Goal: Task Accomplishment & Management: Manage account settings

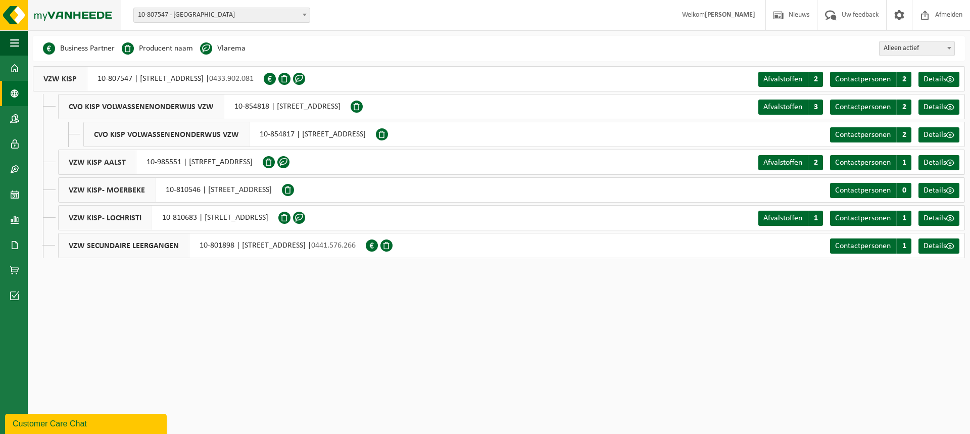
click at [21, 12] on img at bounding box center [60, 15] width 121 height 30
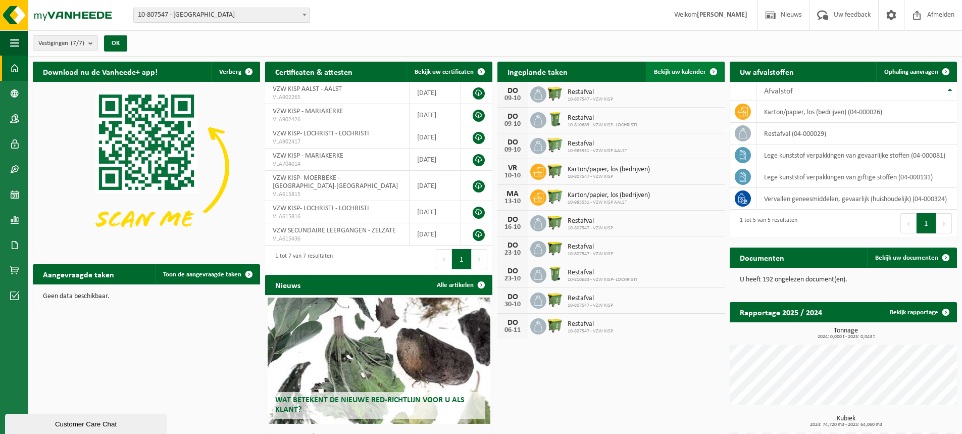
click at [690, 69] on span "Bekijk uw kalender" at bounding box center [680, 72] width 52 height 7
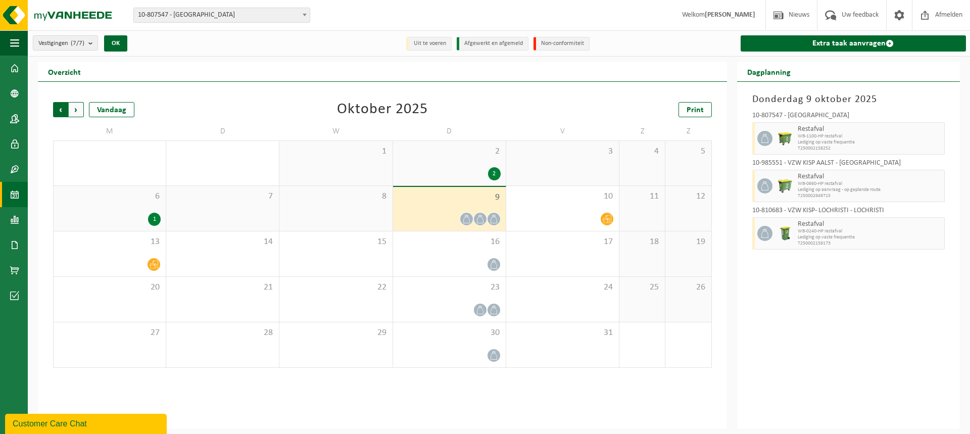
click at [82, 105] on span "Volgende" at bounding box center [76, 109] width 15 height 15
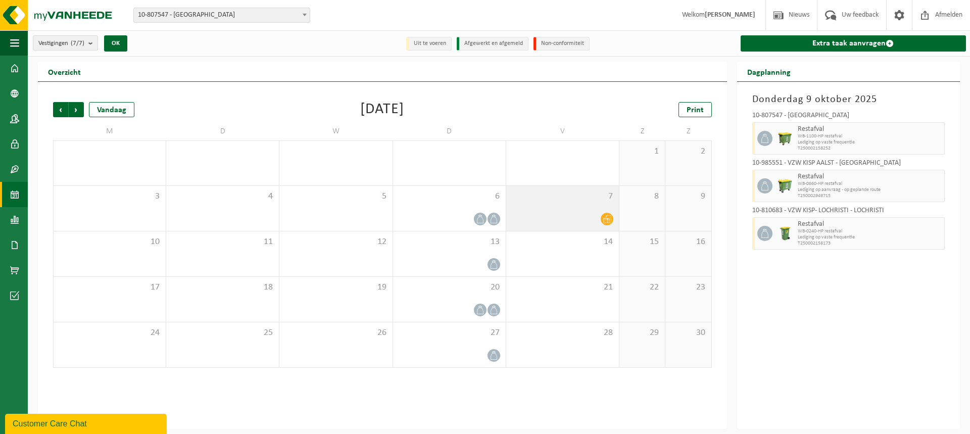
click at [608, 220] on icon at bounding box center [606, 219] width 9 height 9
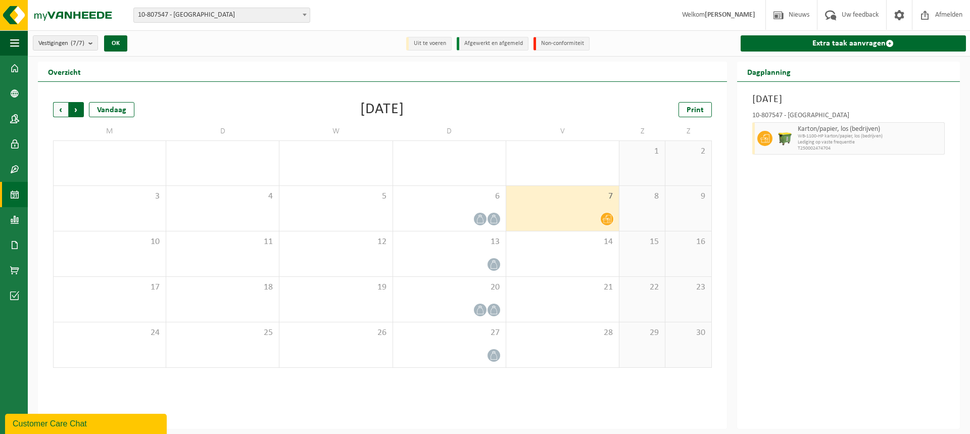
click at [61, 109] on span "Vorige" at bounding box center [60, 109] width 15 height 15
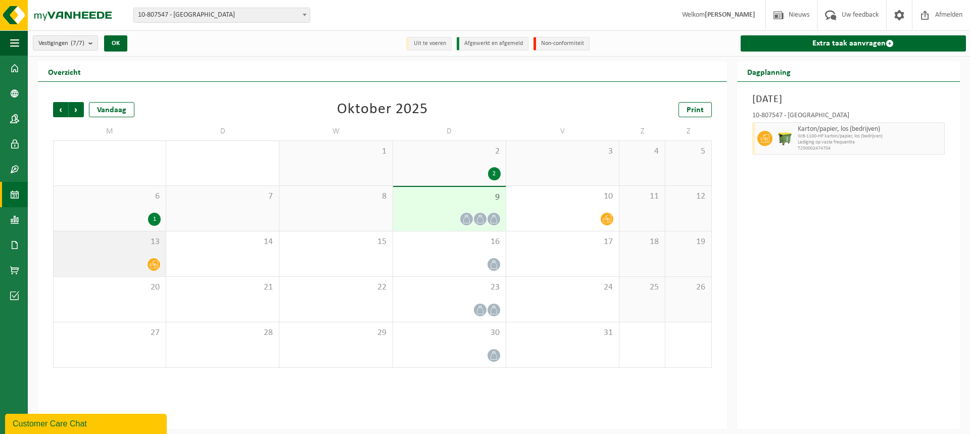
click at [133, 258] on div at bounding box center [110, 265] width 102 height 14
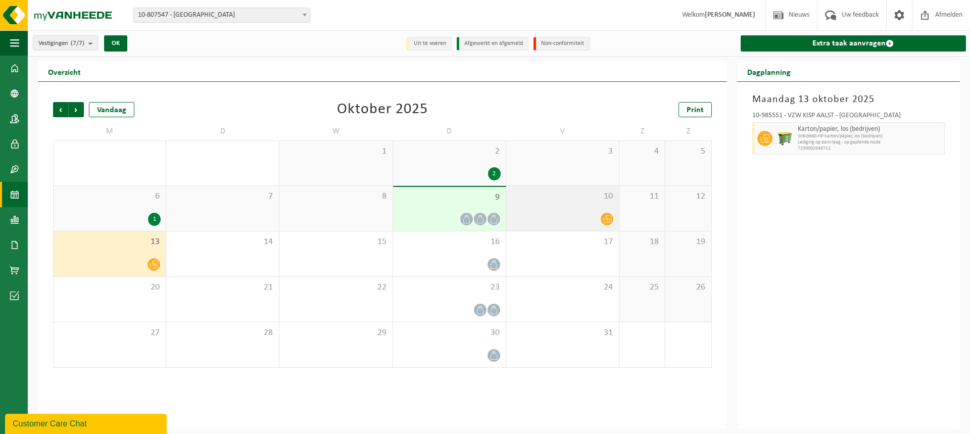
click at [605, 204] on div "10" at bounding box center [562, 208] width 113 height 45
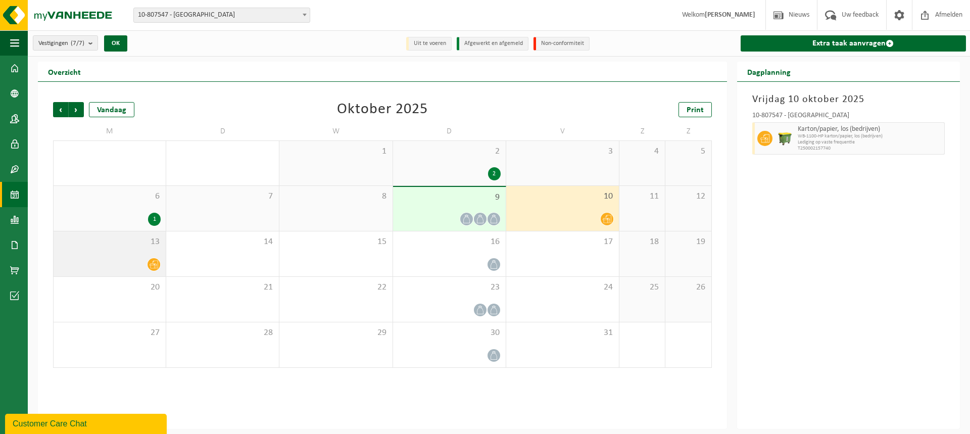
click at [143, 265] on div at bounding box center [110, 265] width 102 height 14
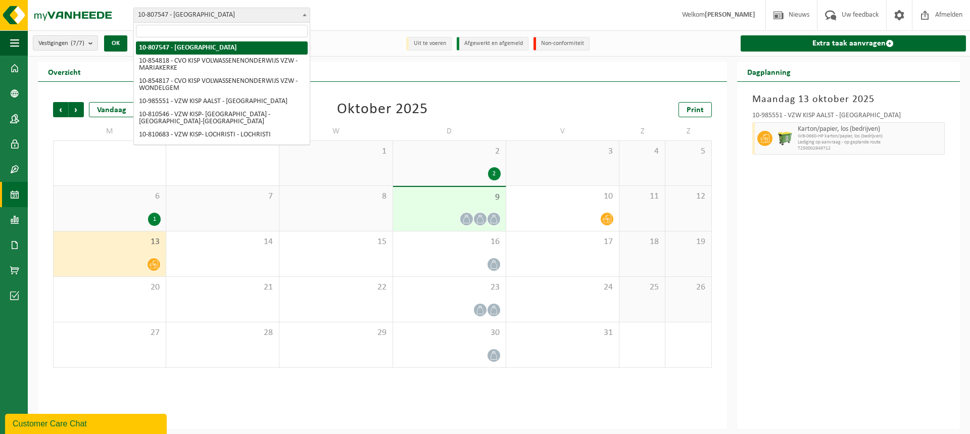
click at [208, 15] on span "10-807547 - [GEOGRAPHIC_DATA]" at bounding box center [222, 15] width 176 height 14
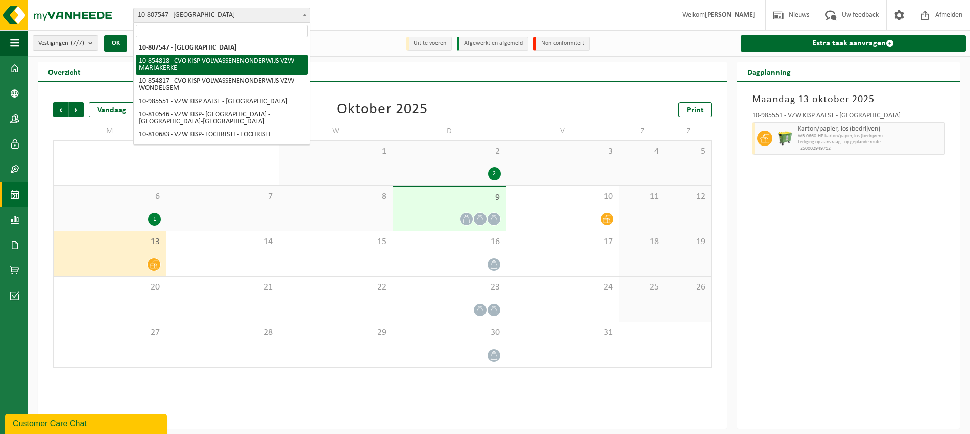
select select "133001"
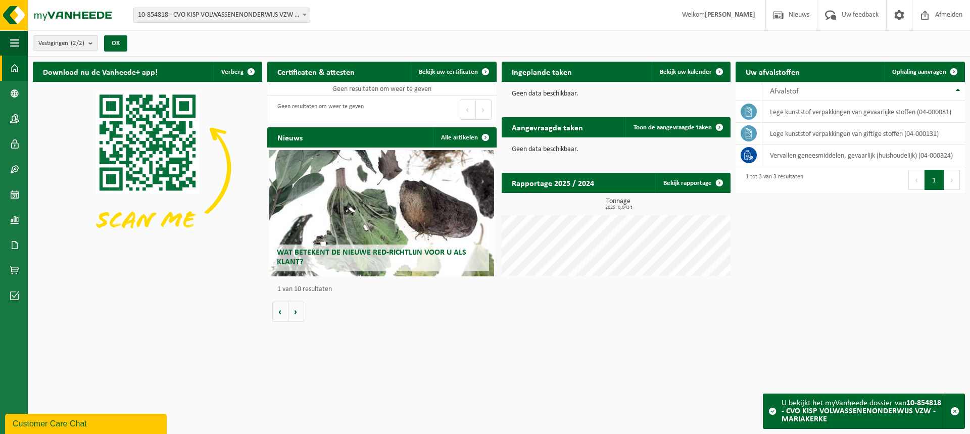
drag, startPoint x: 197, startPoint y: 11, endPoint x: 191, endPoint y: 21, distance: 11.1
click at [197, 11] on span "10-854818 - CVO KISP VOLWASSENENONDERWIJS VZW - MARIAKERKE" at bounding box center [222, 15] width 176 height 14
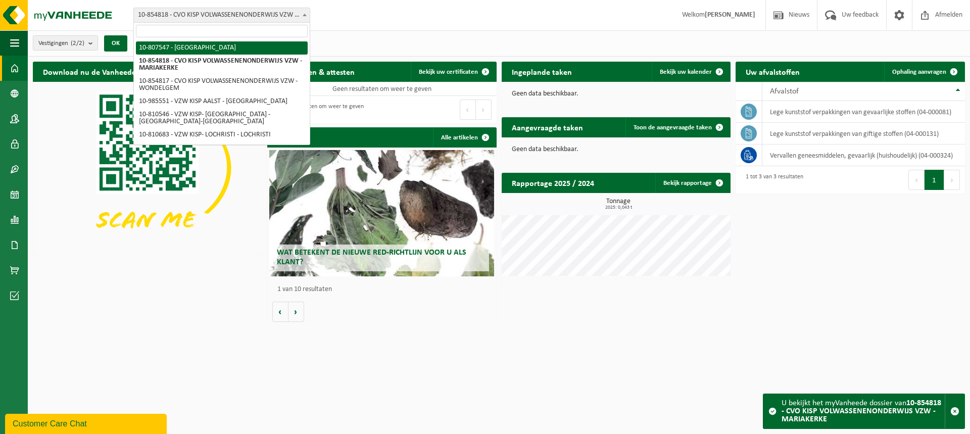
select select "35258"
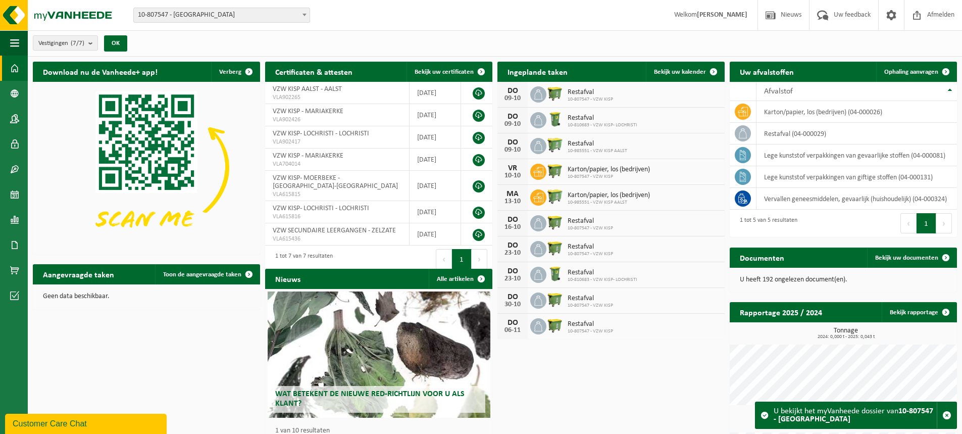
click at [284, 15] on span "10-807547 - [GEOGRAPHIC_DATA]" at bounding box center [222, 15] width 176 height 14
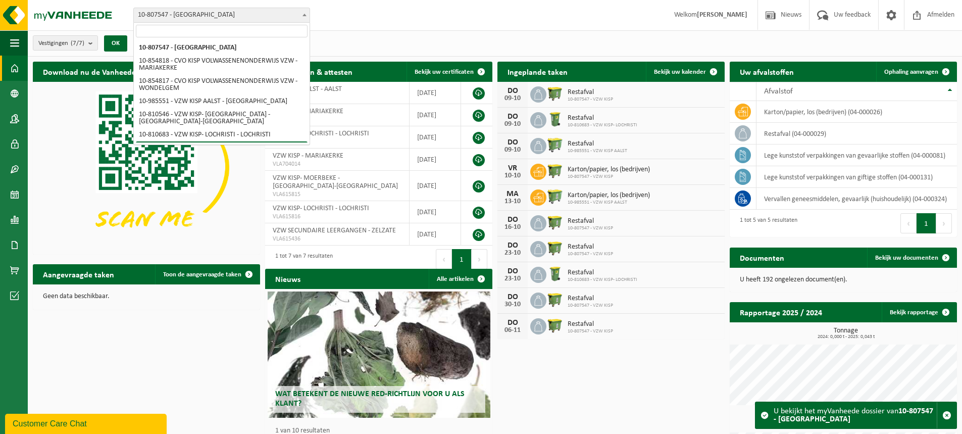
scroll to position [5, 0]
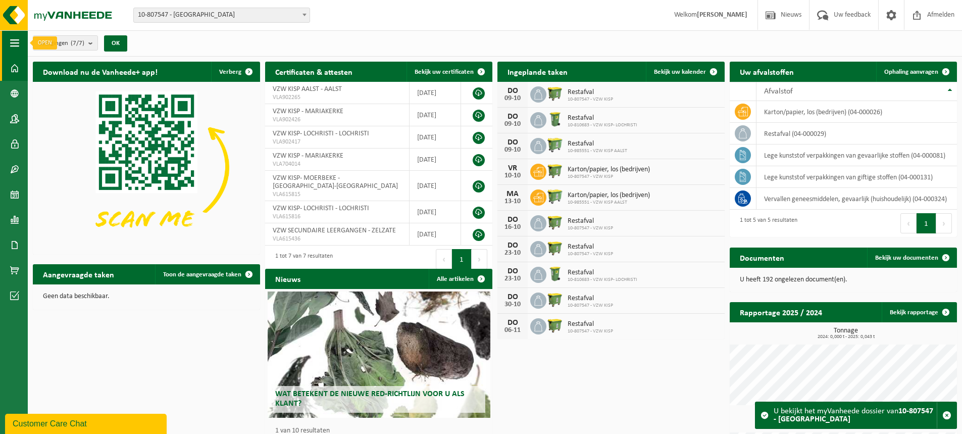
click at [8, 50] on button "Navigatie" at bounding box center [14, 42] width 28 height 25
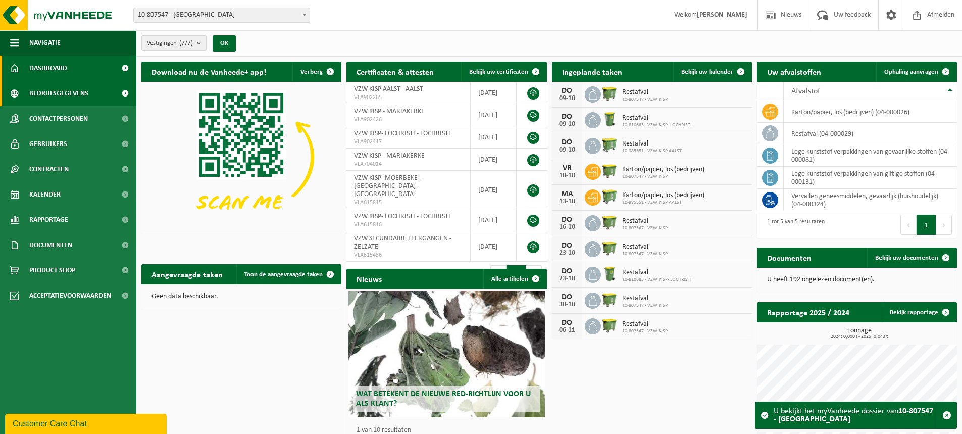
click at [15, 89] on span at bounding box center [14, 93] width 9 height 25
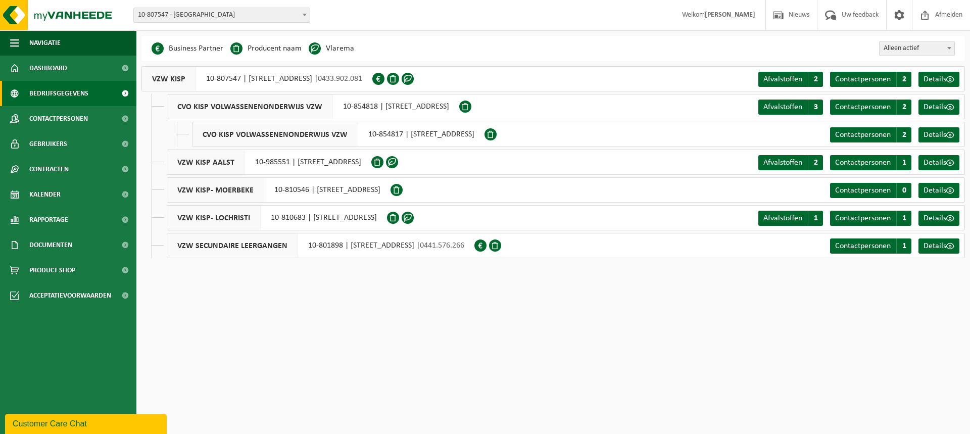
click at [185, 16] on span "10-807547 - [GEOGRAPHIC_DATA]" at bounding box center [222, 15] width 176 height 14
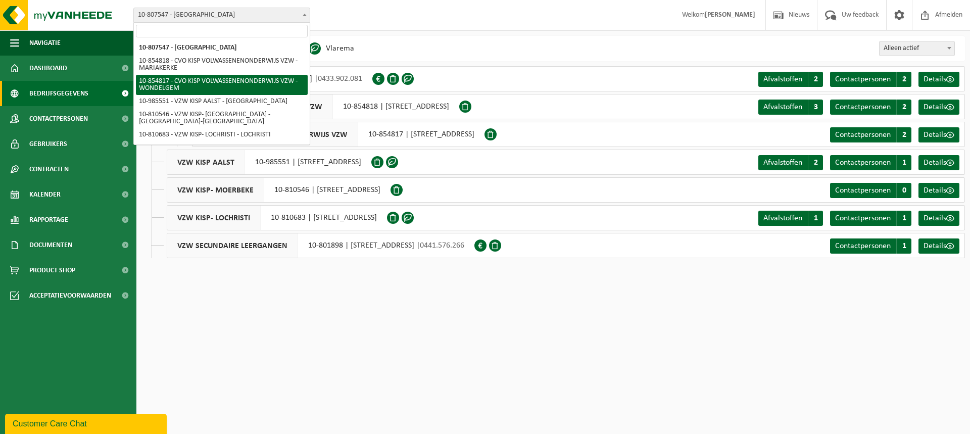
select select "133000"
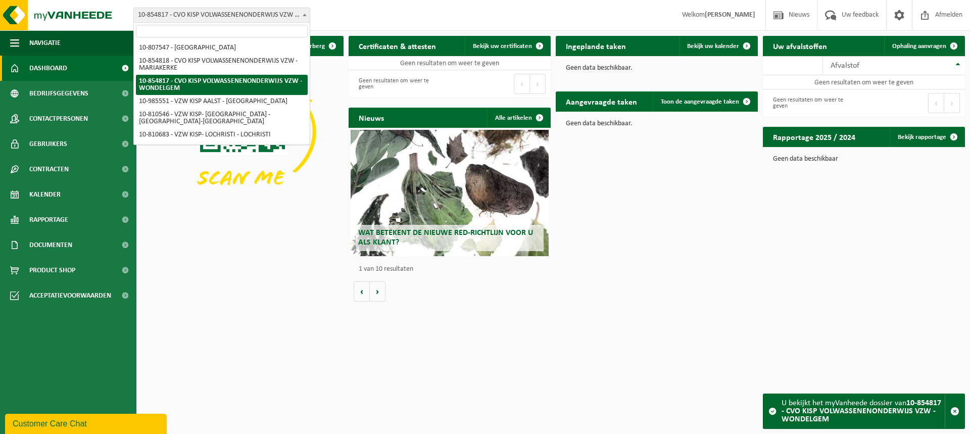
click at [259, 18] on span "10-854817 - CVO KISP VOLWASSENENONDERWIJS VZW - WONDELGEM" at bounding box center [222, 15] width 176 height 14
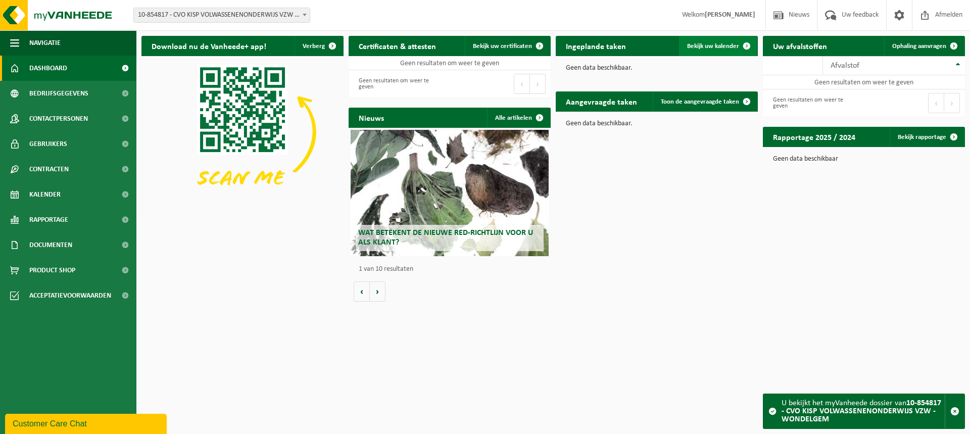
click at [745, 45] on span at bounding box center [746, 46] width 20 height 20
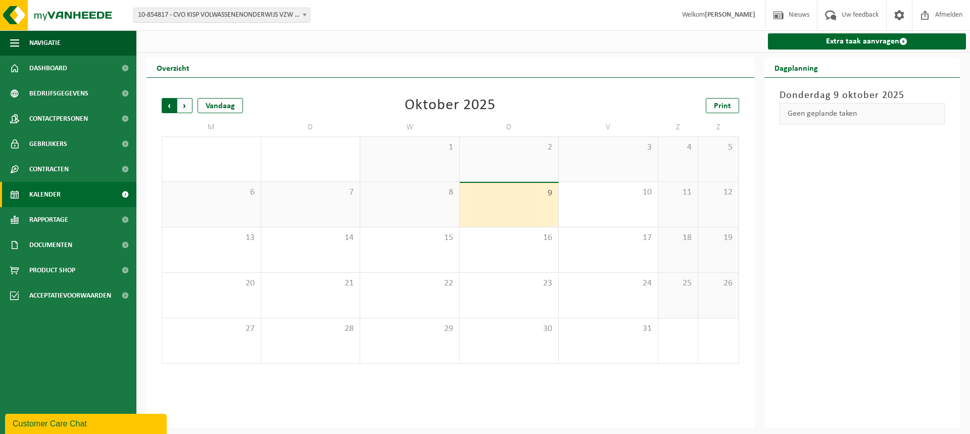
click at [179, 111] on span "Volgende" at bounding box center [184, 105] width 15 height 15
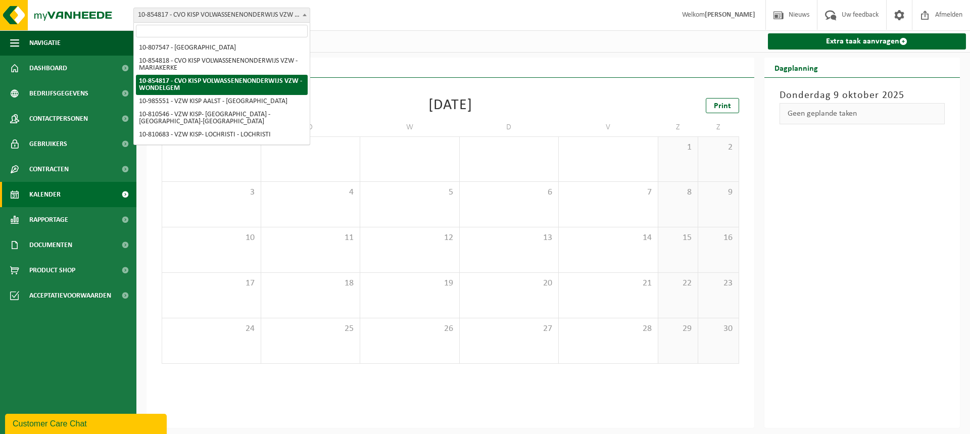
click at [240, 10] on span "10-854817 - CVO KISP VOLWASSENENONDERWIJS VZW - WONDELGEM" at bounding box center [222, 15] width 176 height 14
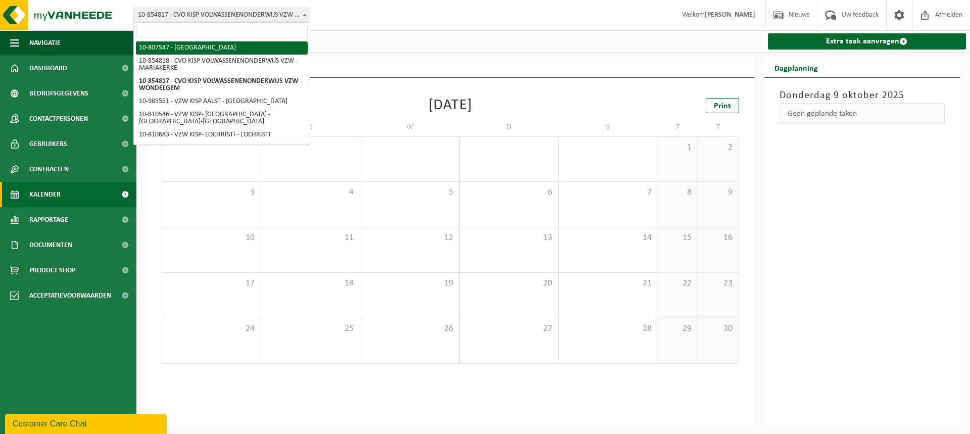
select select "35258"
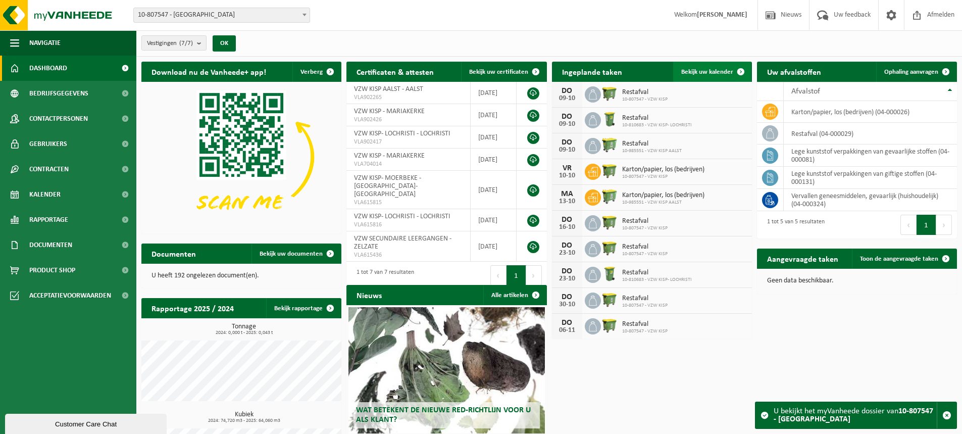
click at [734, 76] on span at bounding box center [741, 72] width 20 height 20
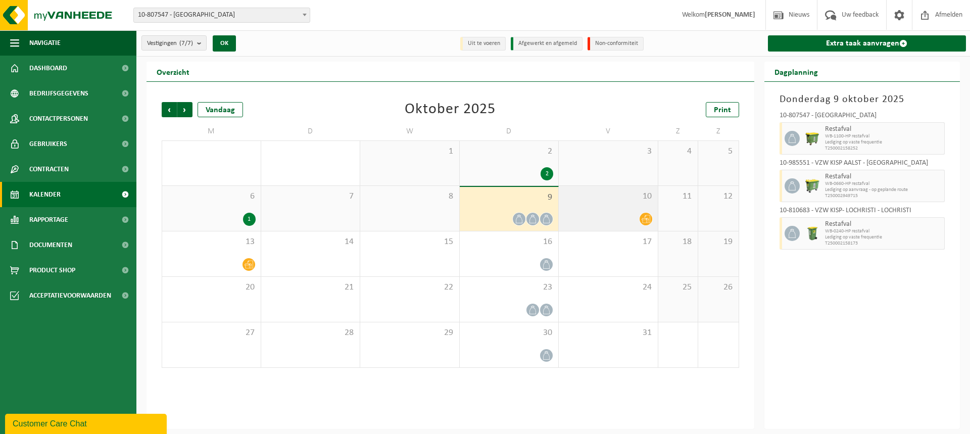
click at [647, 218] on icon at bounding box center [645, 219] width 9 height 8
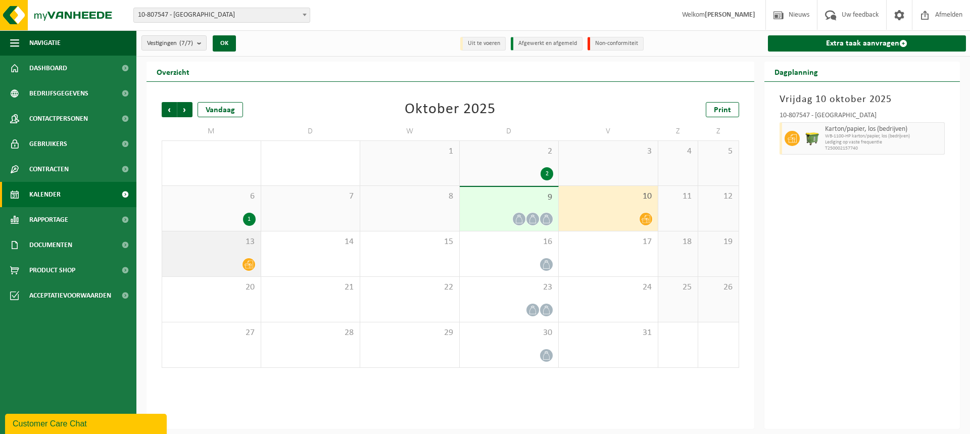
click at [217, 270] on div at bounding box center [211, 265] width 88 height 14
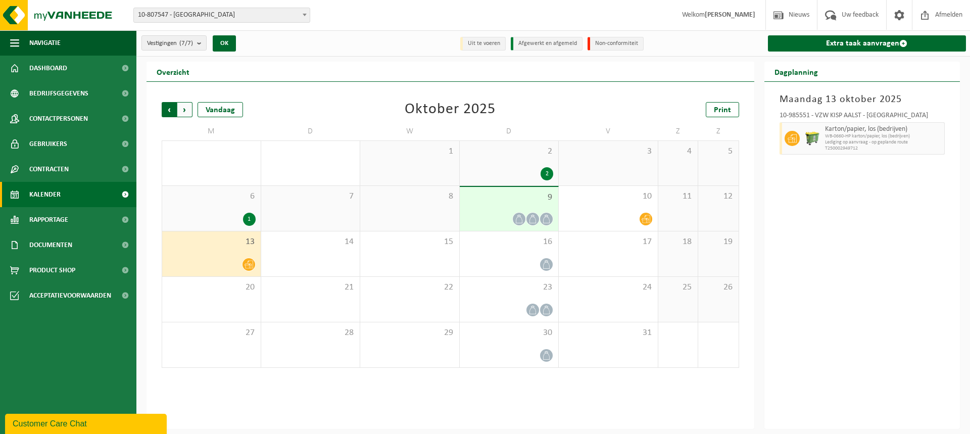
click at [184, 115] on span "Volgende" at bounding box center [184, 109] width 15 height 15
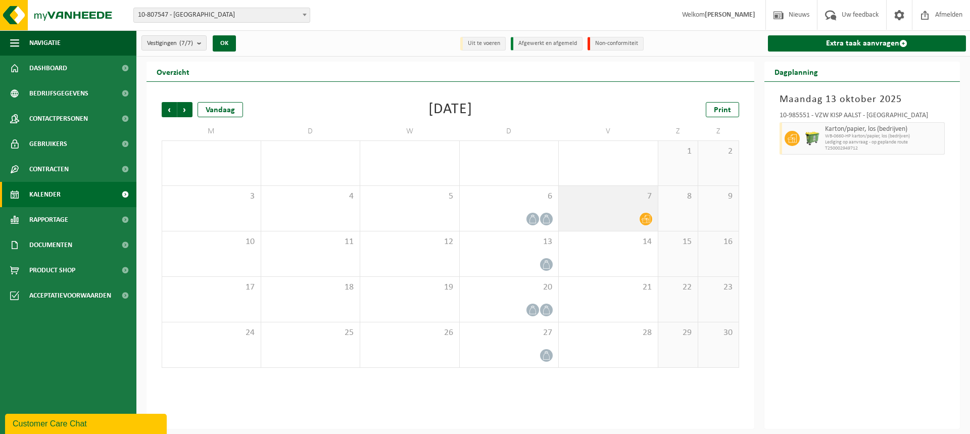
click at [632, 215] on div at bounding box center [608, 219] width 89 height 14
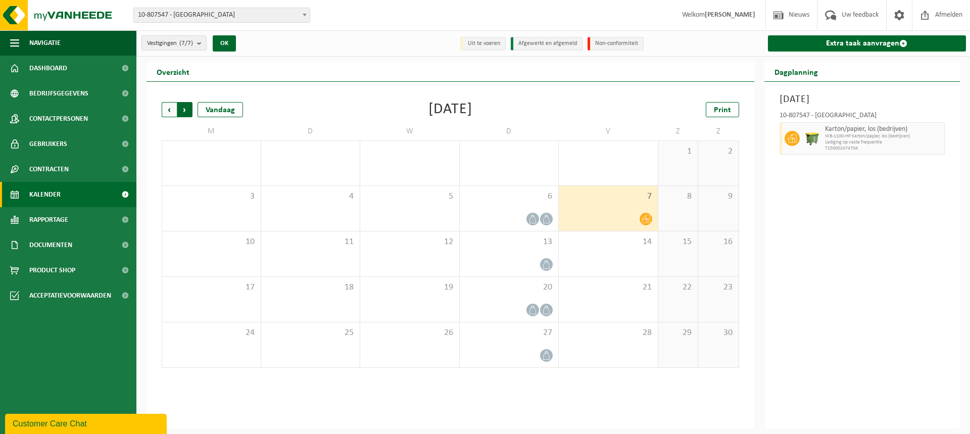
click at [167, 113] on span "Vorige" at bounding box center [169, 109] width 15 height 15
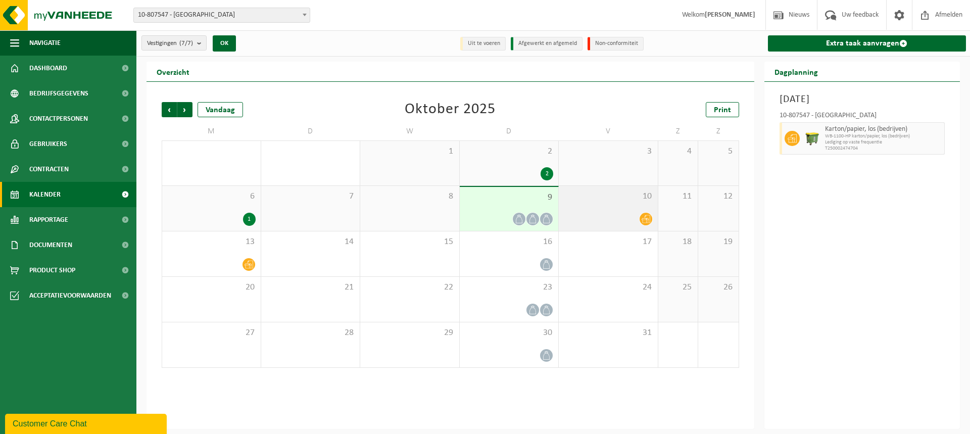
click at [613, 207] on div "10" at bounding box center [608, 208] width 99 height 45
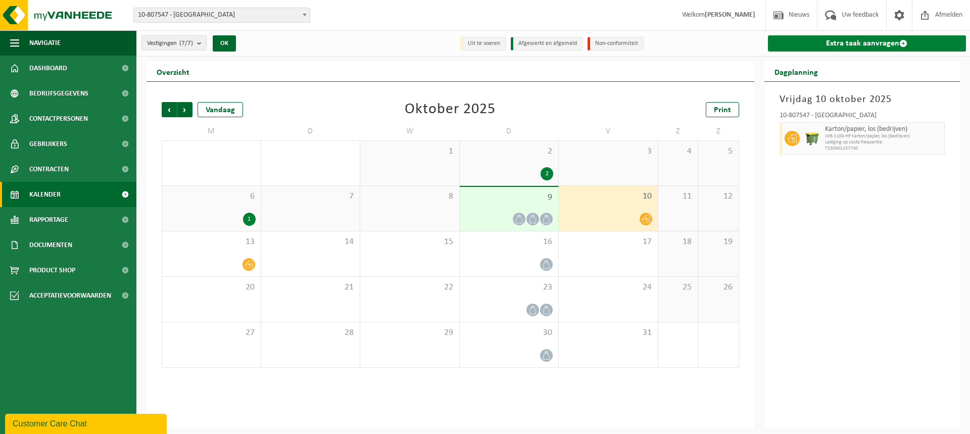
click at [845, 42] on link "Extra taak aanvragen" at bounding box center [867, 43] width 198 height 16
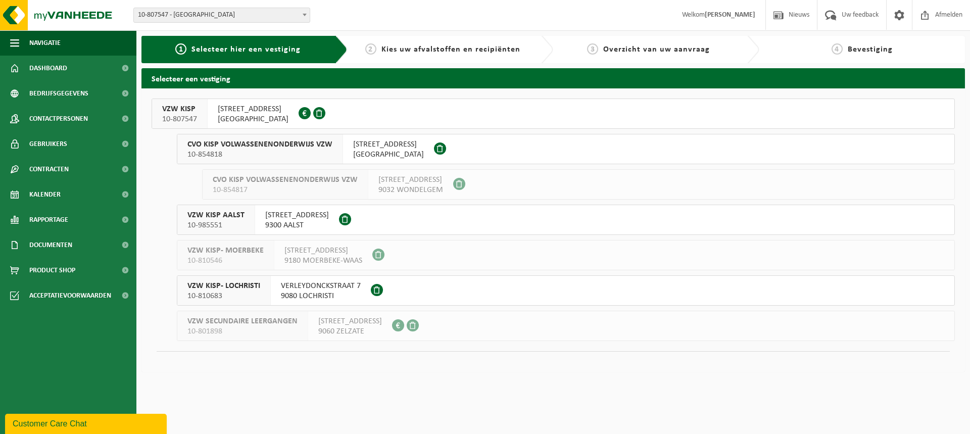
click at [252, 107] on span "INDUSTRIEWEG 114 G" at bounding box center [253, 109] width 71 height 10
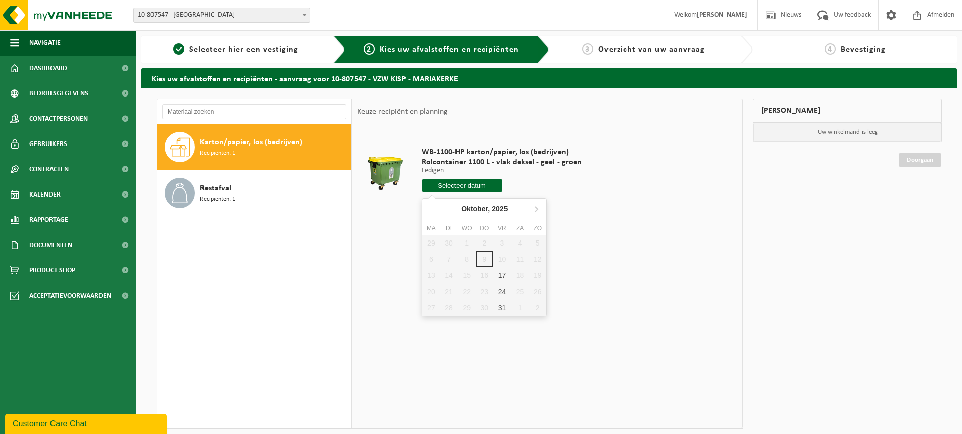
click at [480, 182] on input "text" at bounding box center [462, 185] width 80 height 13
click at [504, 279] on div "17" at bounding box center [502, 275] width 18 height 16
type input "Van [DATE]"
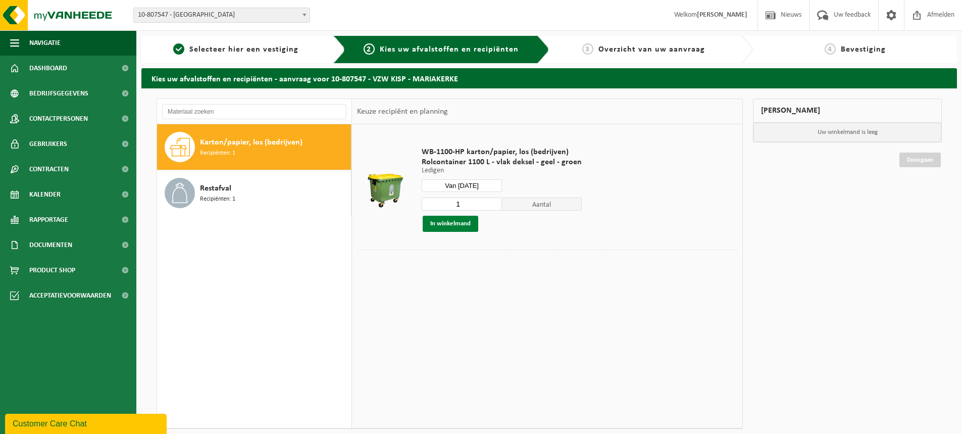
click at [454, 226] on button "In winkelmand" at bounding box center [451, 224] width 56 height 16
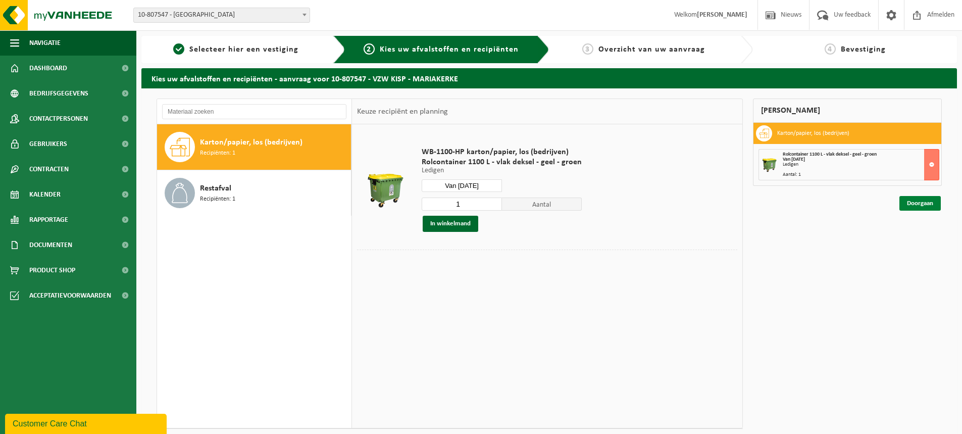
click at [928, 201] on link "Doorgaan" at bounding box center [919, 203] width 41 height 15
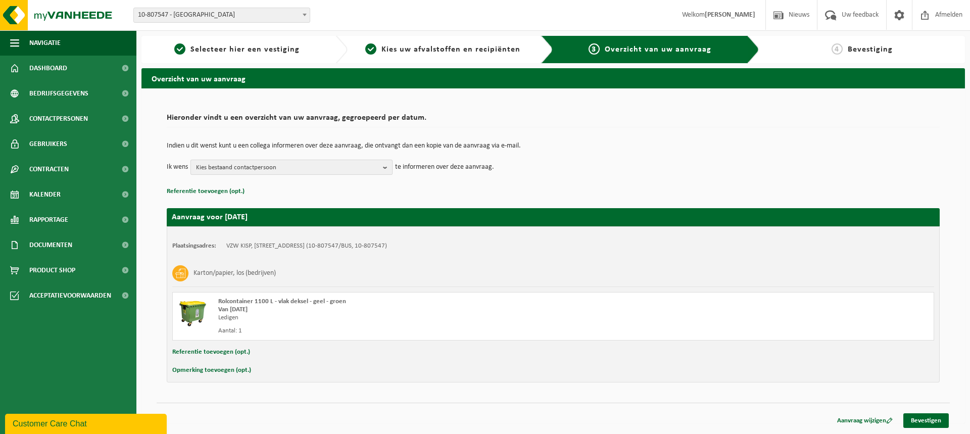
click at [384, 167] on b "button" at bounding box center [387, 167] width 9 height 14
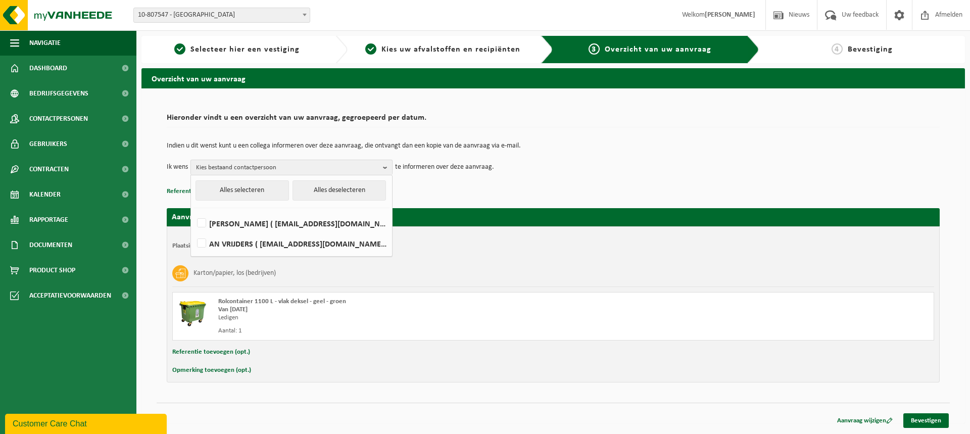
click at [624, 172] on td "Ik wens Kies bestaand contactpersoon Alles selecteren Alles deselecteren Eef Or…" at bounding box center [553, 167] width 773 height 15
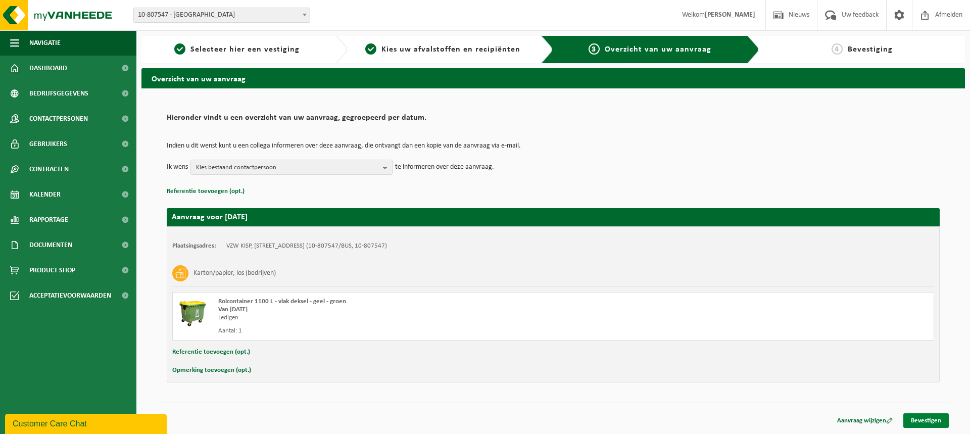
drag, startPoint x: 936, startPoint y: 419, endPoint x: 905, endPoint y: 423, distance: 31.1
click at [936, 419] on link "Bevestigen" at bounding box center [925, 420] width 45 height 15
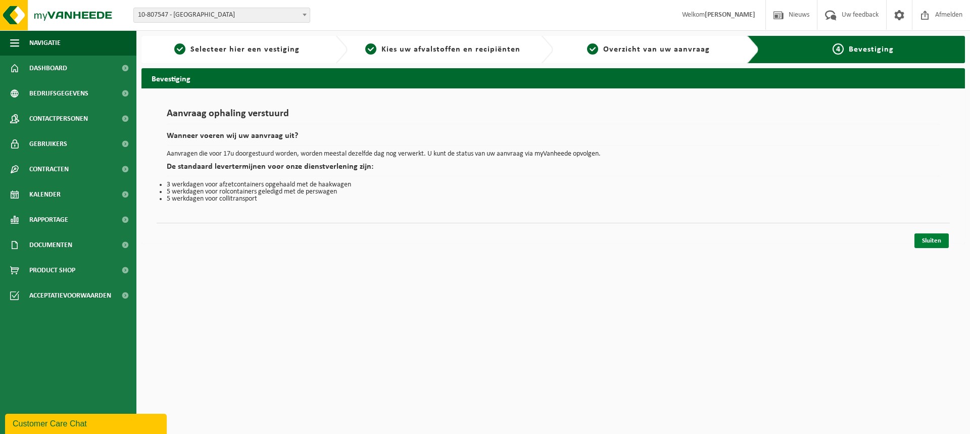
click at [926, 239] on link "Sluiten" at bounding box center [931, 240] width 34 height 15
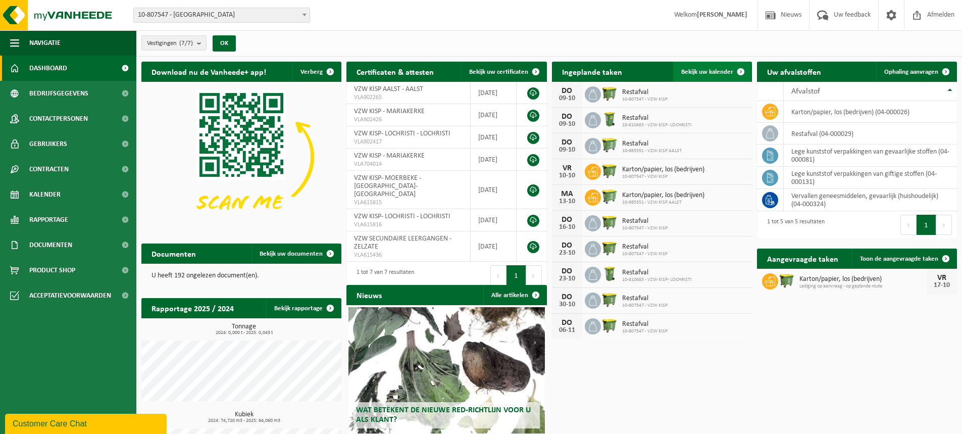
click at [735, 70] on span at bounding box center [741, 72] width 20 height 20
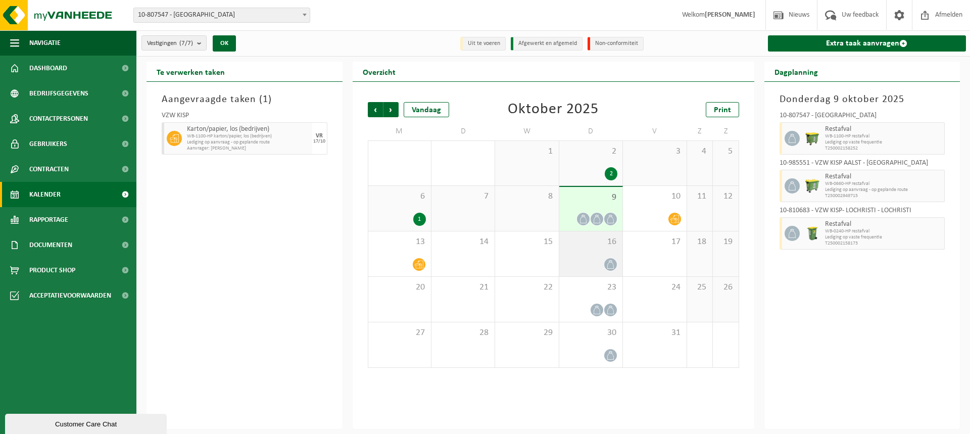
click at [606, 266] on icon at bounding box center [610, 264] width 9 height 9
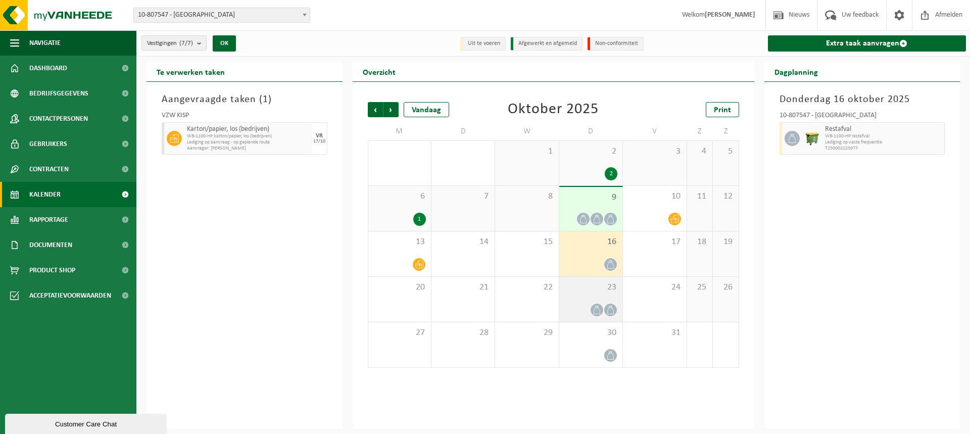
click at [599, 288] on span "23" at bounding box center [590, 287] width 53 height 11
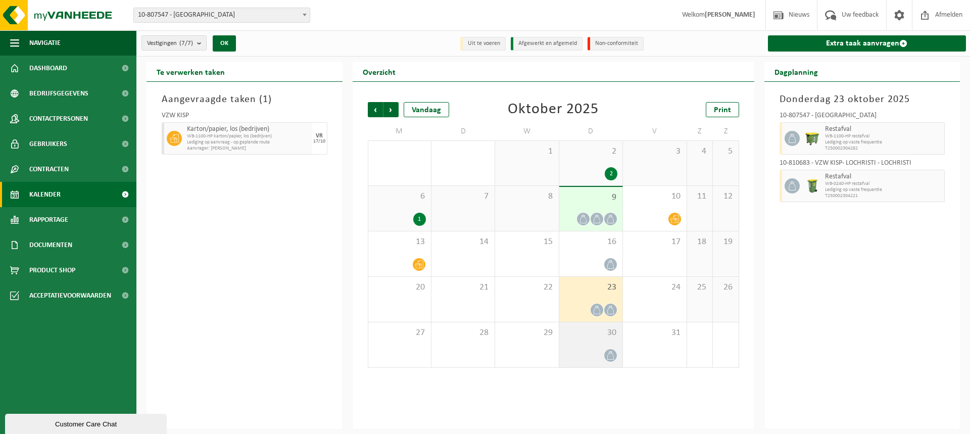
click at [597, 340] on div "30" at bounding box center [590, 344] width 63 height 45
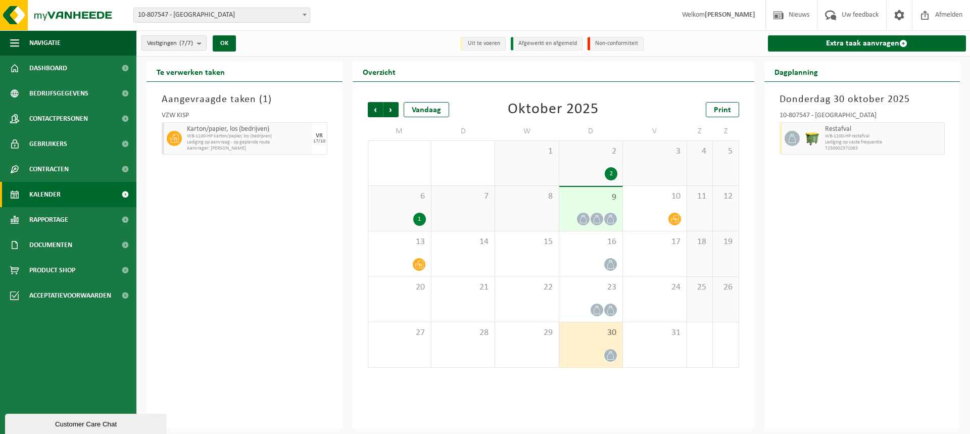
click at [93, 192] on link "Kalender" at bounding box center [68, 194] width 136 height 25
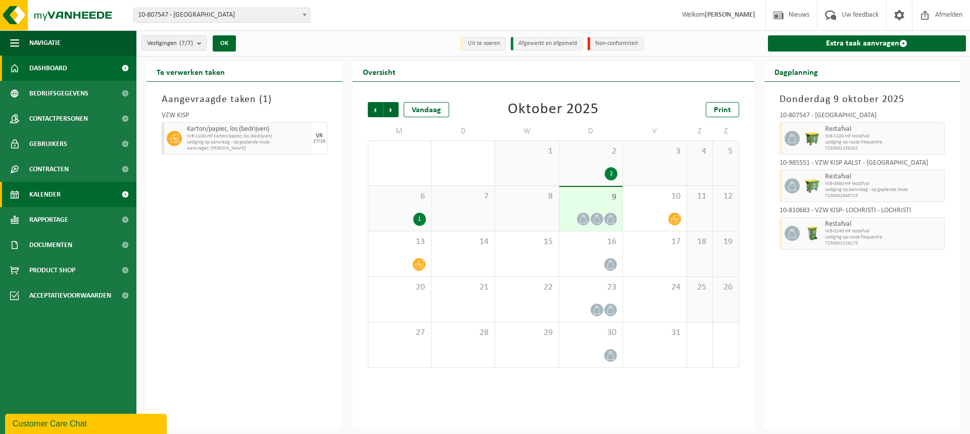
click at [81, 71] on link "Dashboard" at bounding box center [68, 68] width 136 height 25
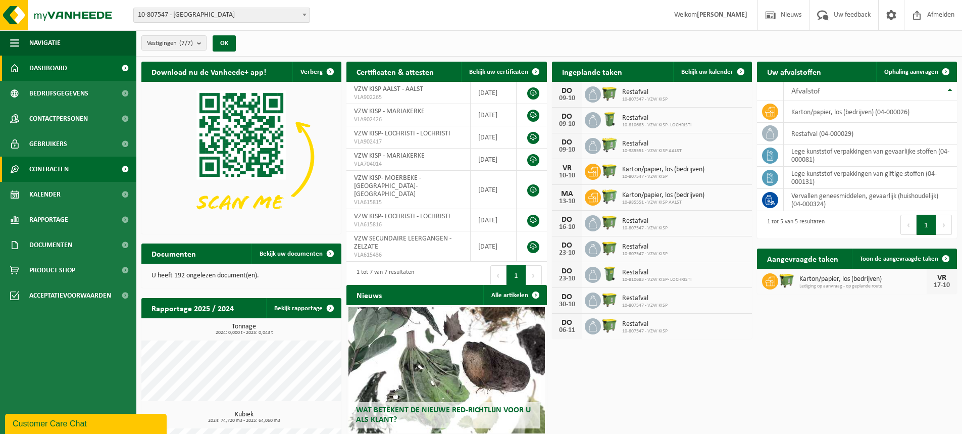
click at [78, 176] on link "Contracten" at bounding box center [68, 169] width 136 height 25
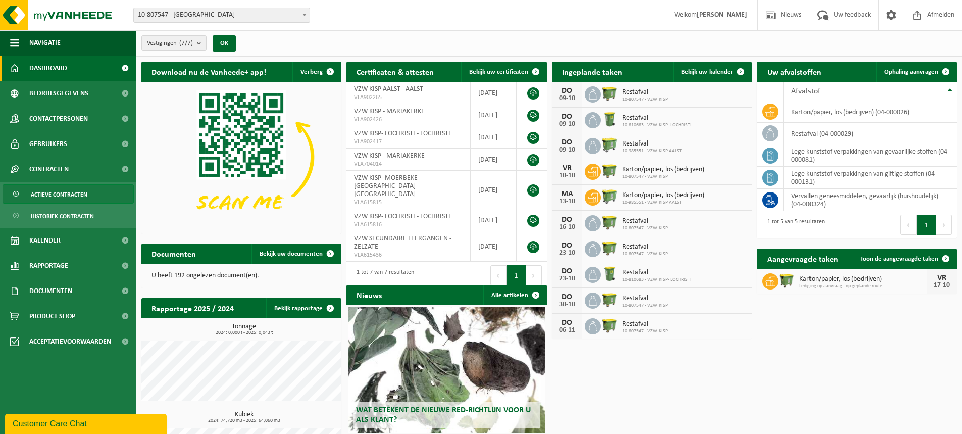
click at [71, 190] on span "Actieve contracten" at bounding box center [59, 194] width 57 height 19
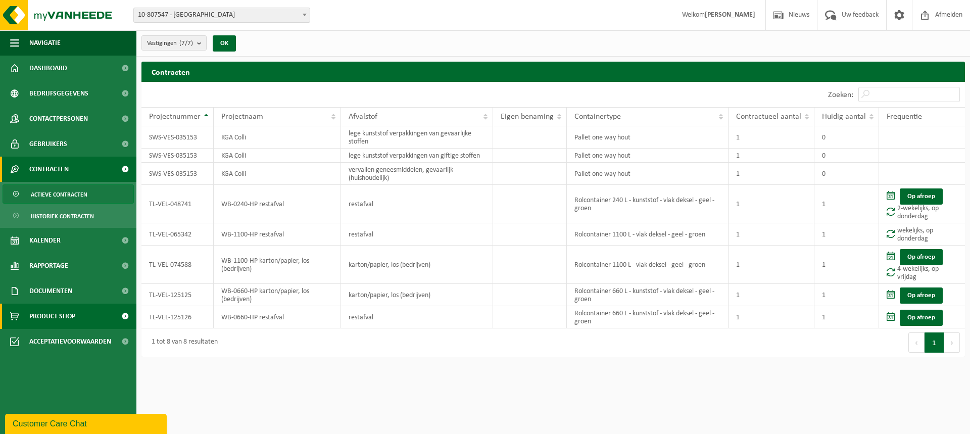
click at [80, 316] on link "Product Shop" at bounding box center [68, 315] width 136 height 25
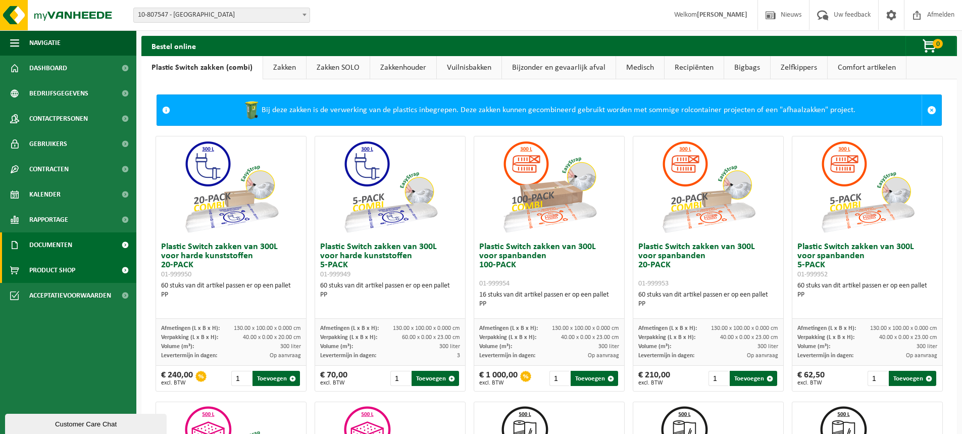
click at [62, 248] on span "Documenten" at bounding box center [50, 244] width 43 height 25
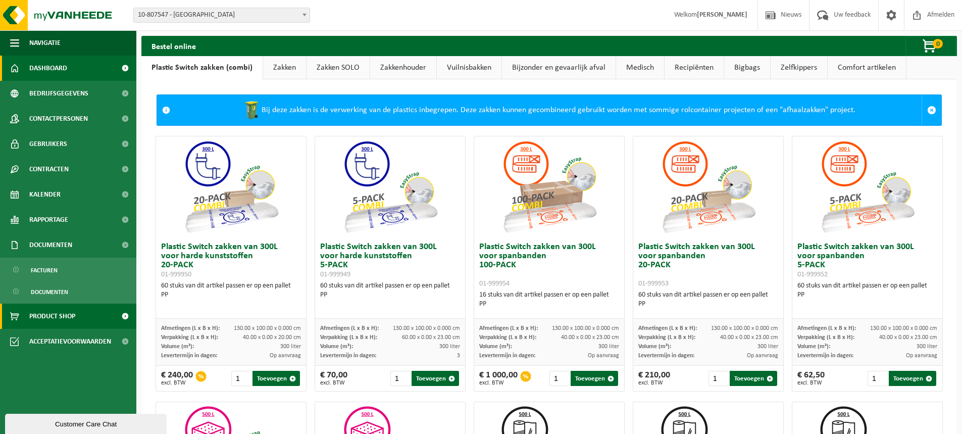
click at [66, 71] on span "Dashboard" at bounding box center [48, 68] width 38 height 25
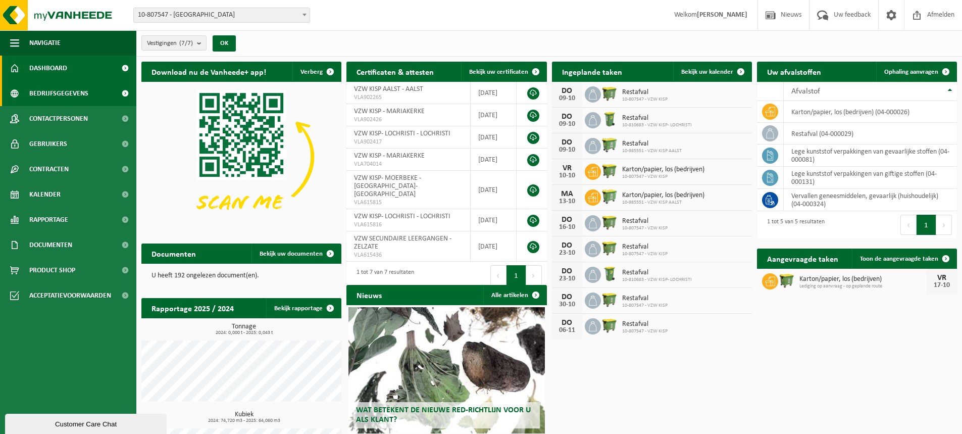
click at [69, 93] on span "Bedrijfsgegevens" at bounding box center [58, 93] width 59 height 25
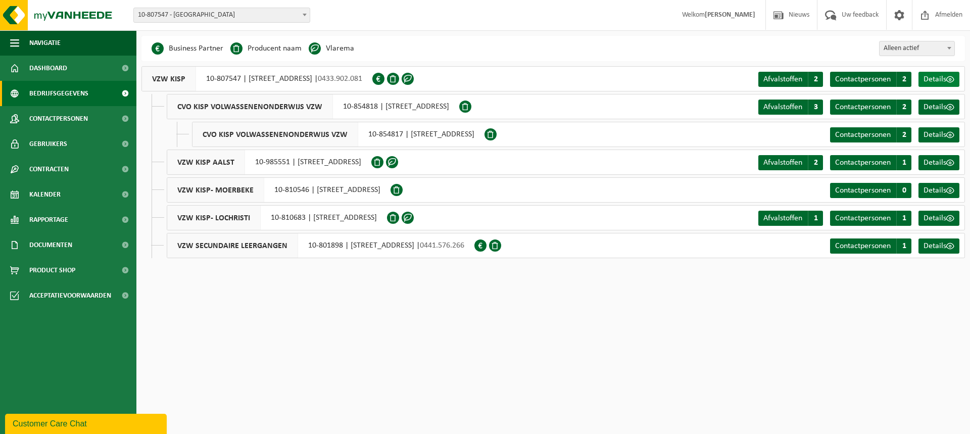
click at [951, 78] on span at bounding box center [950, 79] width 8 height 8
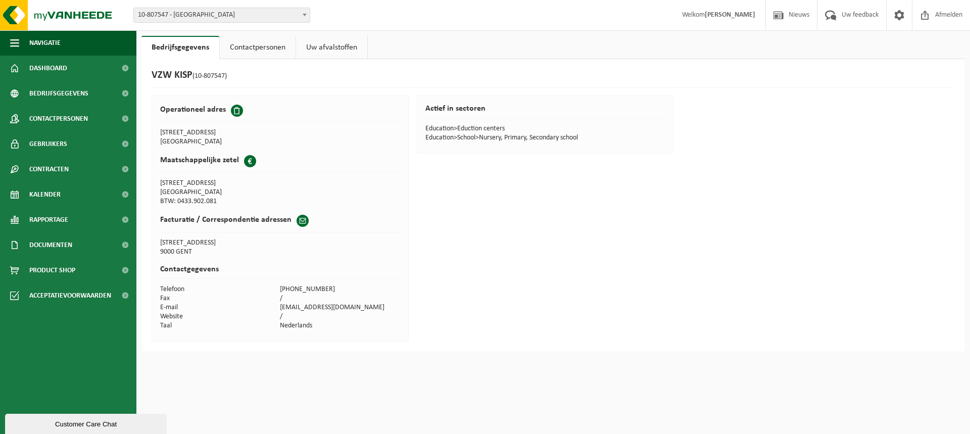
click at [267, 42] on link "Contactpersonen" at bounding box center [258, 47] width 76 height 23
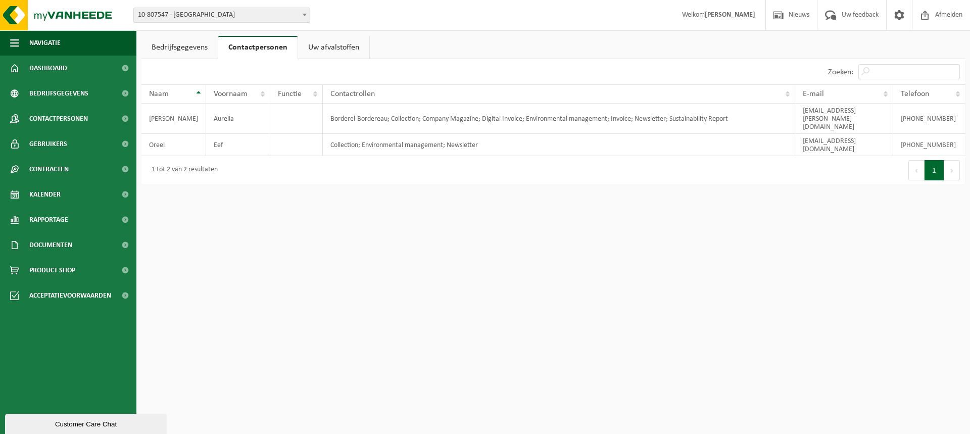
click at [328, 44] on link "Uw afvalstoffen" at bounding box center [333, 47] width 71 height 23
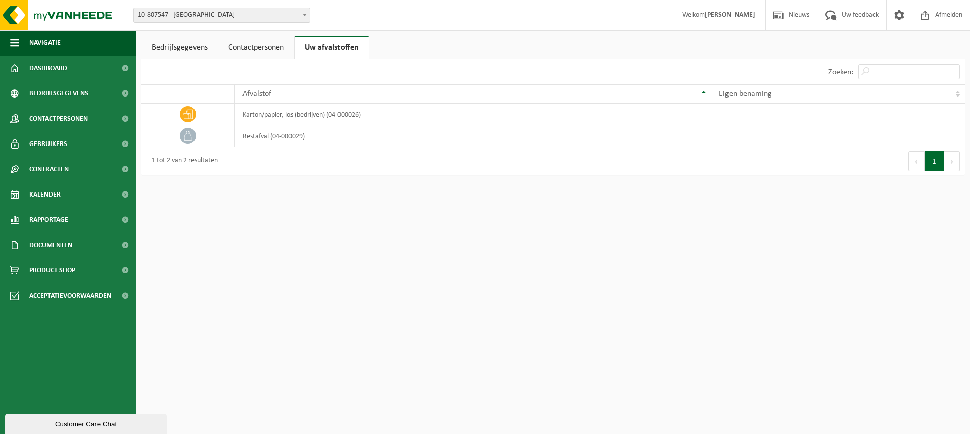
click at [178, 48] on link "Bedrijfsgegevens" at bounding box center [179, 47] width 76 height 23
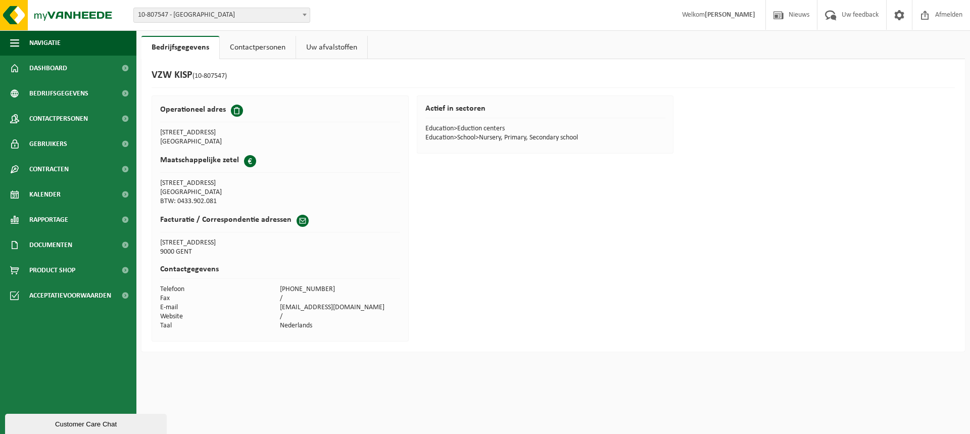
click at [321, 45] on link "Uw afvalstoffen" at bounding box center [331, 47] width 71 height 23
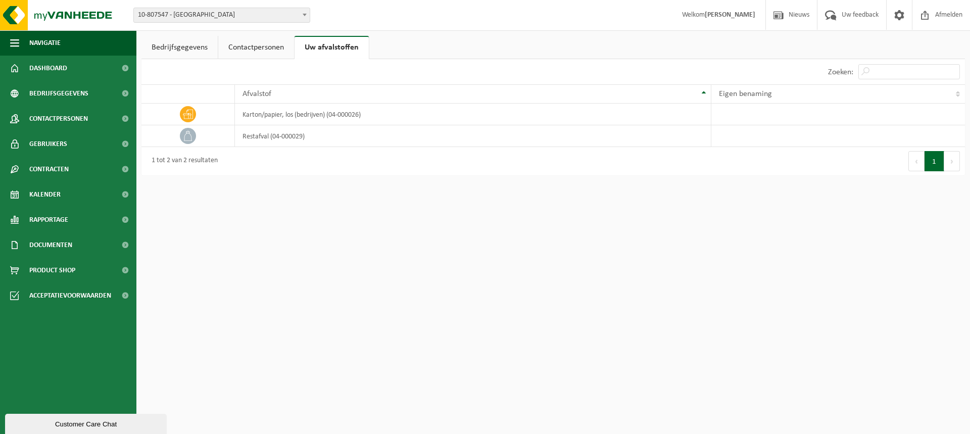
click at [192, 49] on link "Bedrijfsgegevens" at bounding box center [179, 47] width 76 height 23
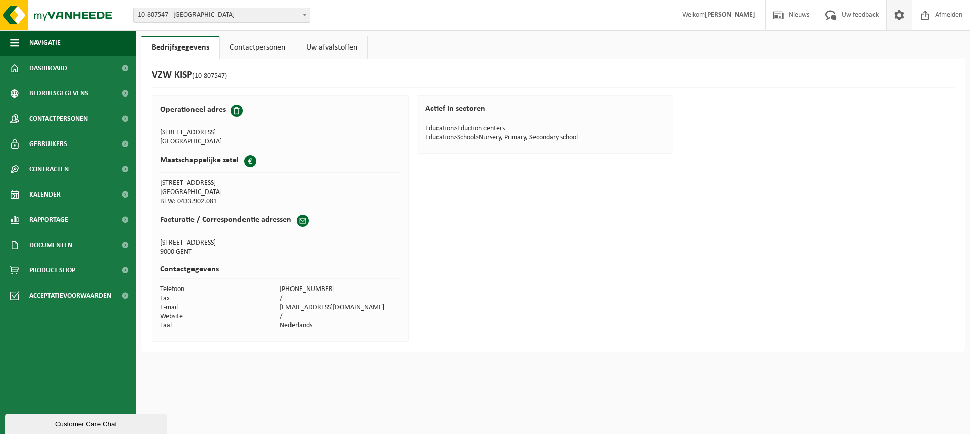
click at [902, 16] on span at bounding box center [898, 15] width 15 height 30
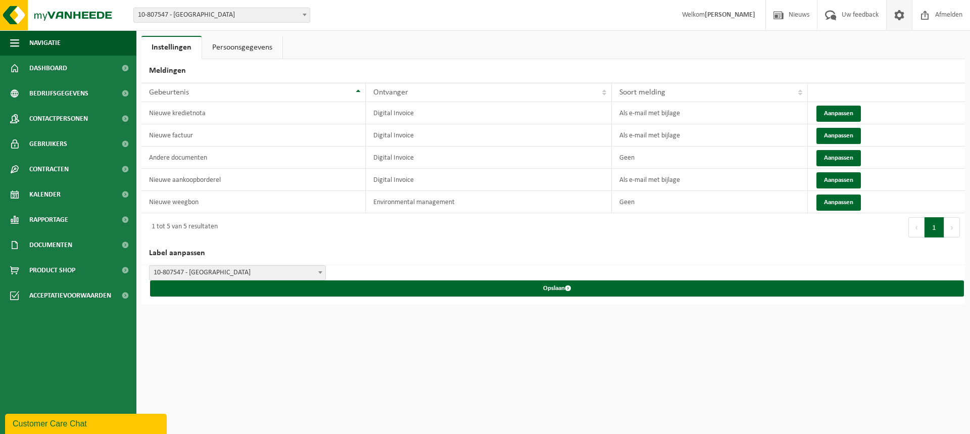
click at [232, 40] on link "Persoonsgegevens" at bounding box center [242, 47] width 80 height 23
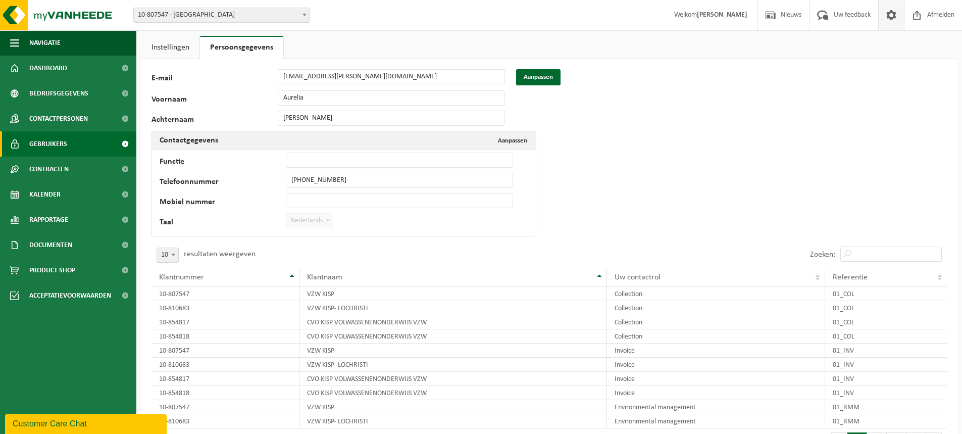
click at [52, 136] on span "Gebruikers" at bounding box center [48, 143] width 38 height 25
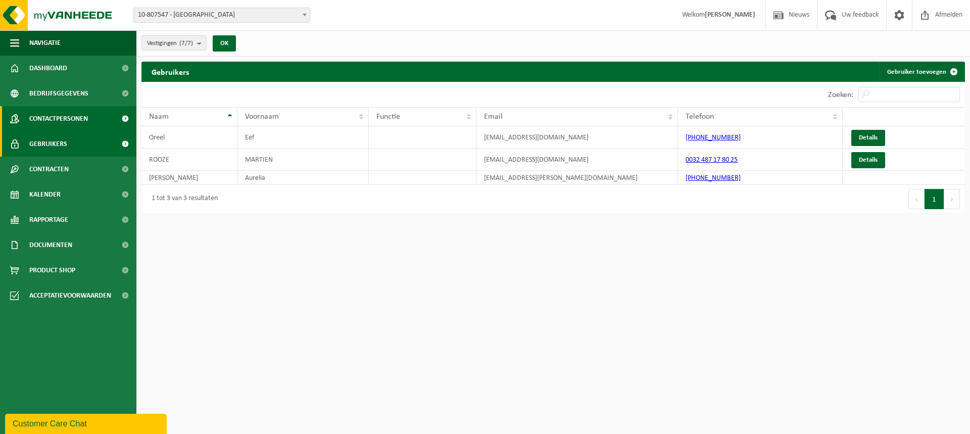
click at [61, 120] on span "Contactpersonen" at bounding box center [58, 118] width 59 height 25
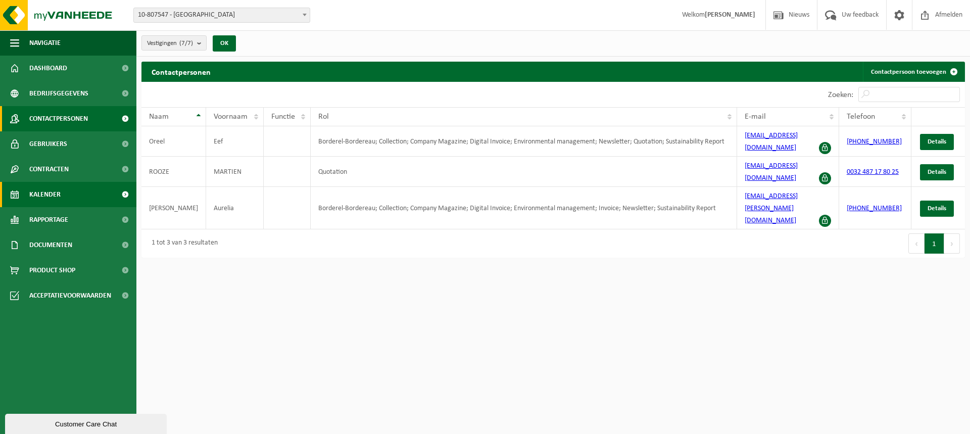
click at [59, 205] on span "Kalender" at bounding box center [44, 194] width 31 height 25
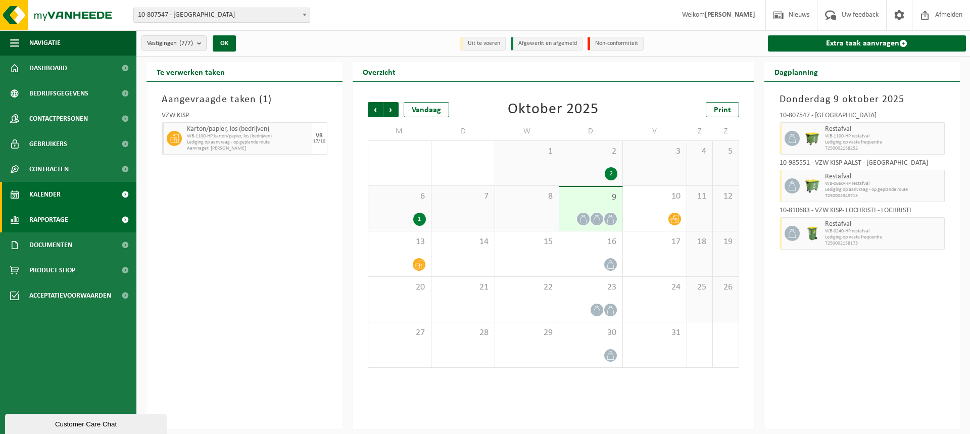
click at [63, 216] on span "Rapportage" at bounding box center [48, 219] width 39 height 25
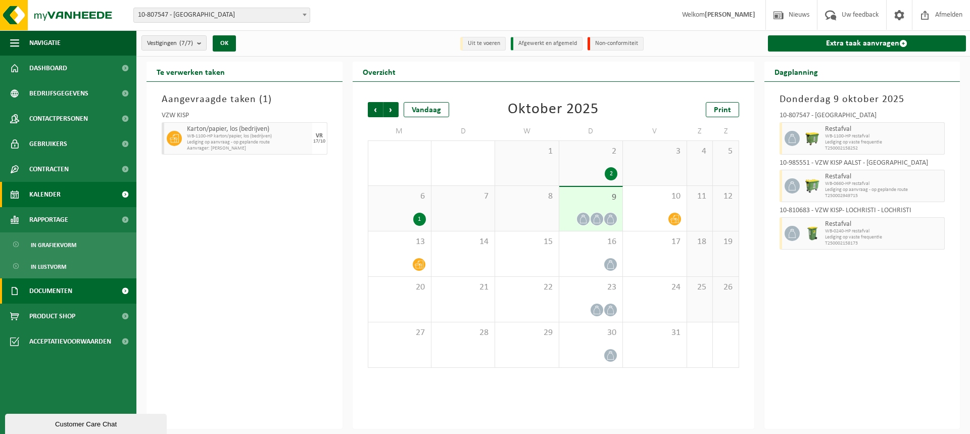
click at [70, 282] on span "Documenten" at bounding box center [50, 290] width 43 height 25
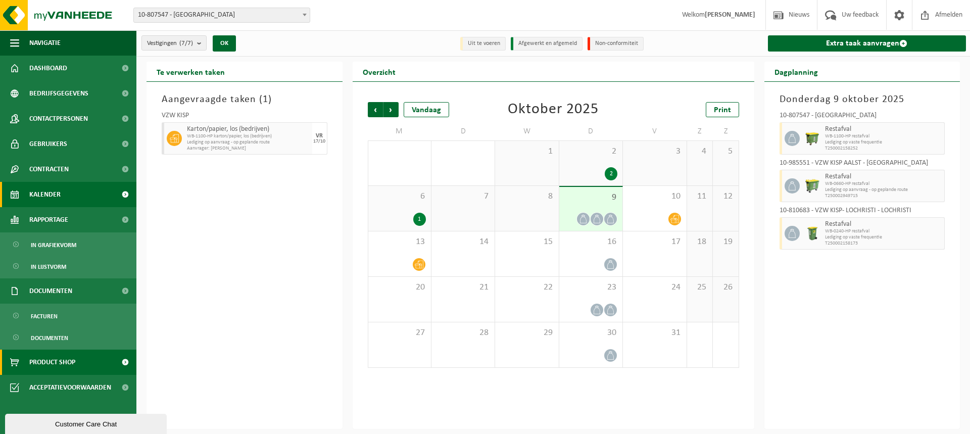
click at [75, 363] on span "Product Shop" at bounding box center [52, 361] width 46 height 25
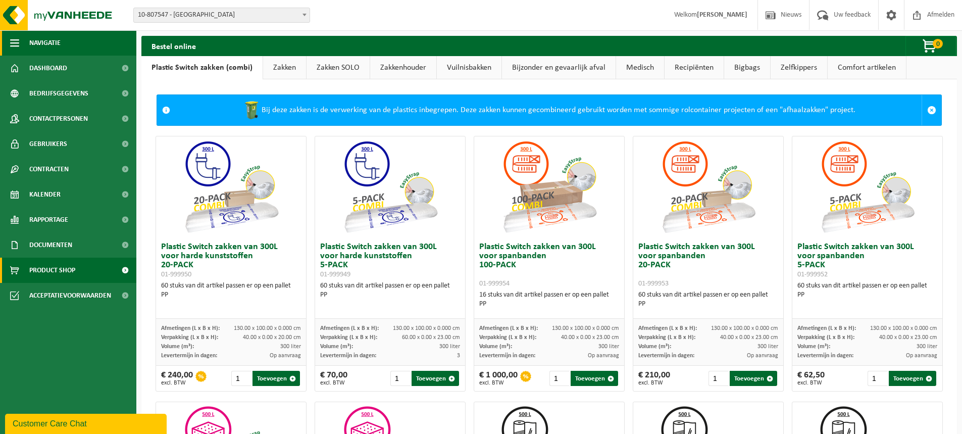
click at [63, 36] on button "Navigatie" at bounding box center [68, 42] width 136 height 25
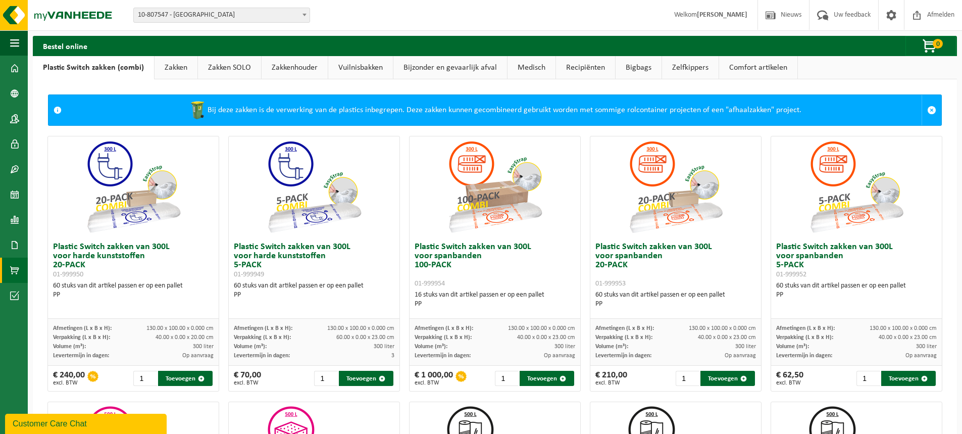
click at [240, 14] on span "10-807547 - [GEOGRAPHIC_DATA]" at bounding box center [222, 15] width 176 height 14
drag, startPoint x: 258, startPoint y: 50, endPoint x: 199, endPoint y: 15, distance: 67.7
click at [199, 15] on span "10-807547 - [GEOGRAPHIC_DATA]" at bounding box center [222, 15] width 176 height 14
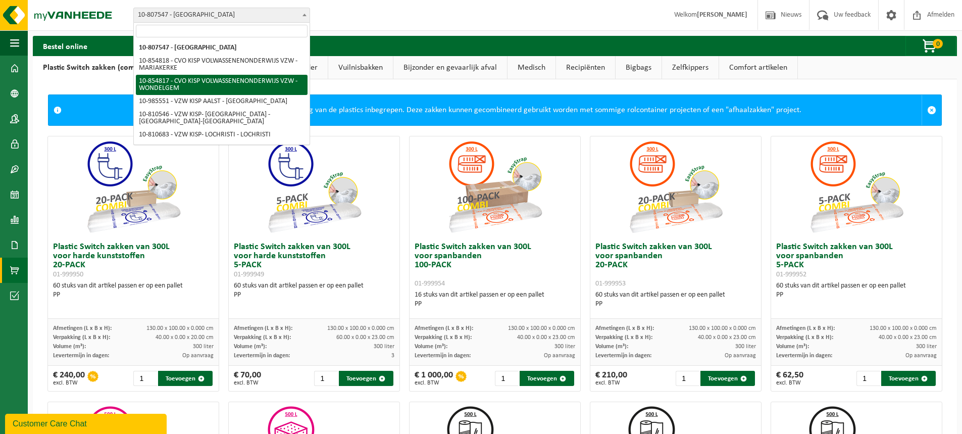
select select "133000"
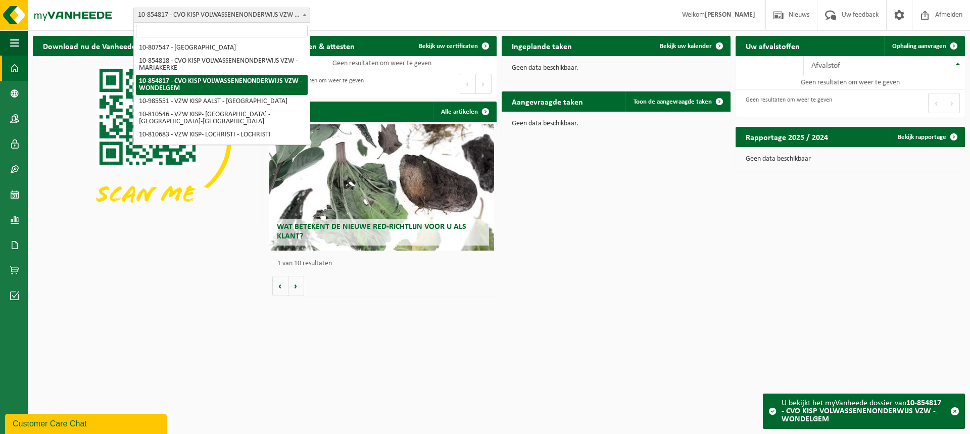
click at [203, 20] on span "10-854817 - CVO KISP VOLWASSENENONDERWIJS VZW - WONDELGEM" at bounding box center [222, 15] width 176 height 14
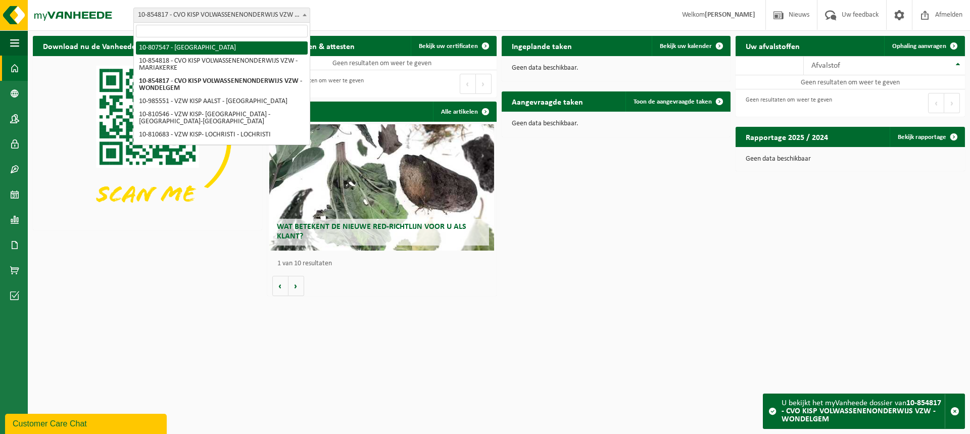
select select "35258"
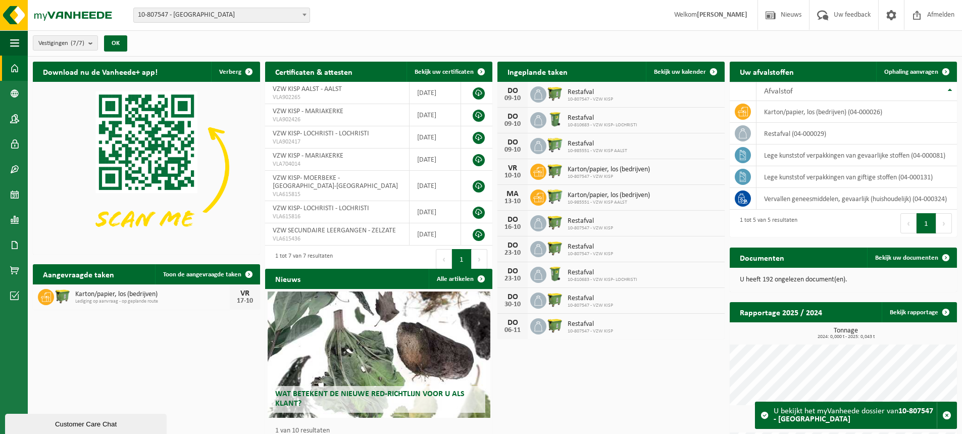
click at [20, 71] on link "Dashboard" at bounding box center [14, 68] width 28 height 25
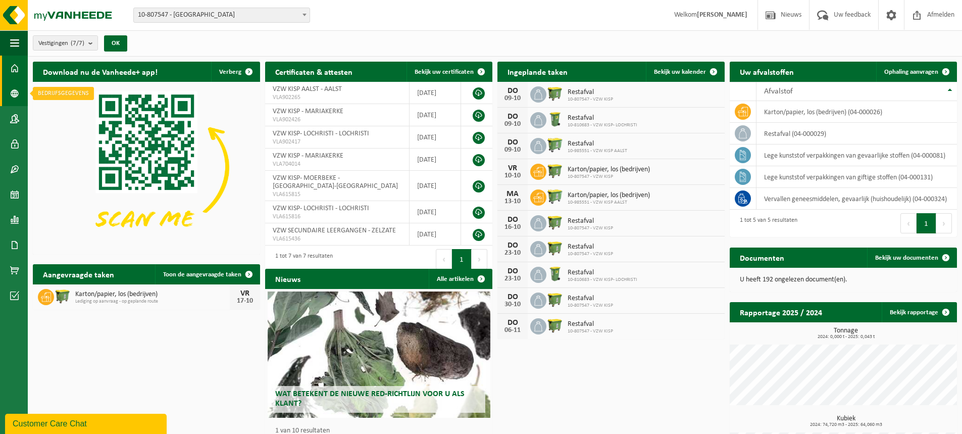
click at [16, 102] on span at bounding box center [14, 93] width 9 height 25
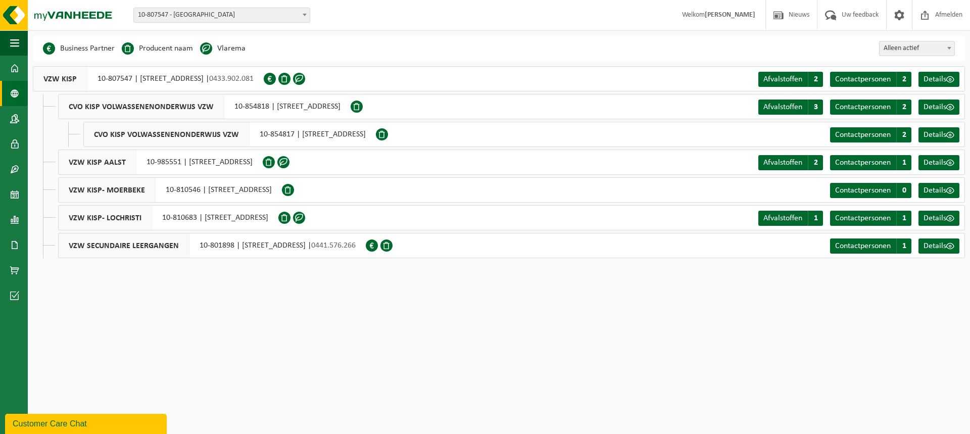
click at [154, 79] on div "VZW KISP 10-807547 | [STREET_ADDRESS] | 0433.902.081" at bounding box center [148, 78] width 231 height 25
click at [902, 162] on span "1" at bounding box center [903, 162] width 15 height 15
click at [159, 14] on span "10-807547 - [GEOGRAPHIC_DATA]" at bounding box center [222, 15] width 176 height 14
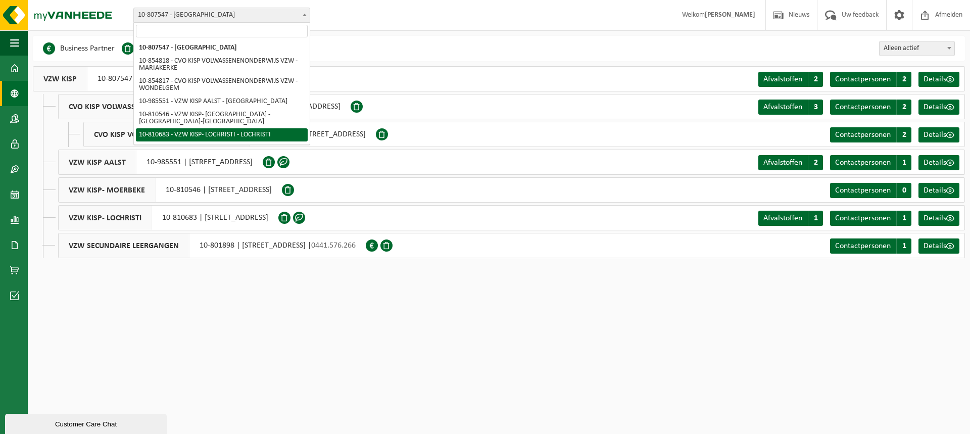
click at [509, 336] on html "Vestiging: 10-807547 - VZW KISP - [GEOGRAPHIC_DATA] 10-854818 - CVO KISP VOLWAS…" at bounding box center [485, 217] width 970 height 434
